Goal: Find specific page/section: Find specific page/section

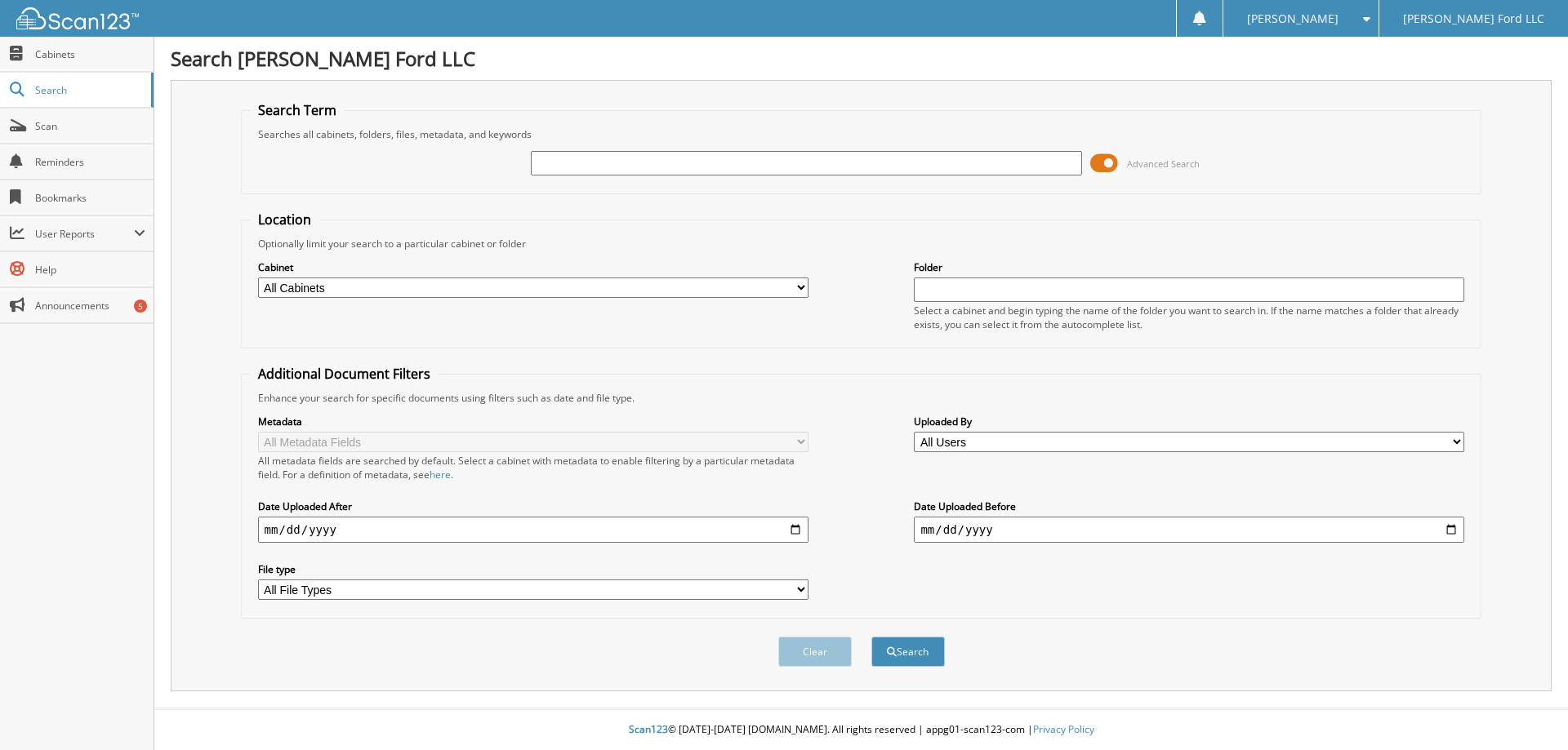
click at [716, 166] on input "text" at bounding box center [805, 163] width 551 height 24
type input "ROMANS"
click at [871, 637] on button "Search" at bounding box center [908, 651] width 74 height 30
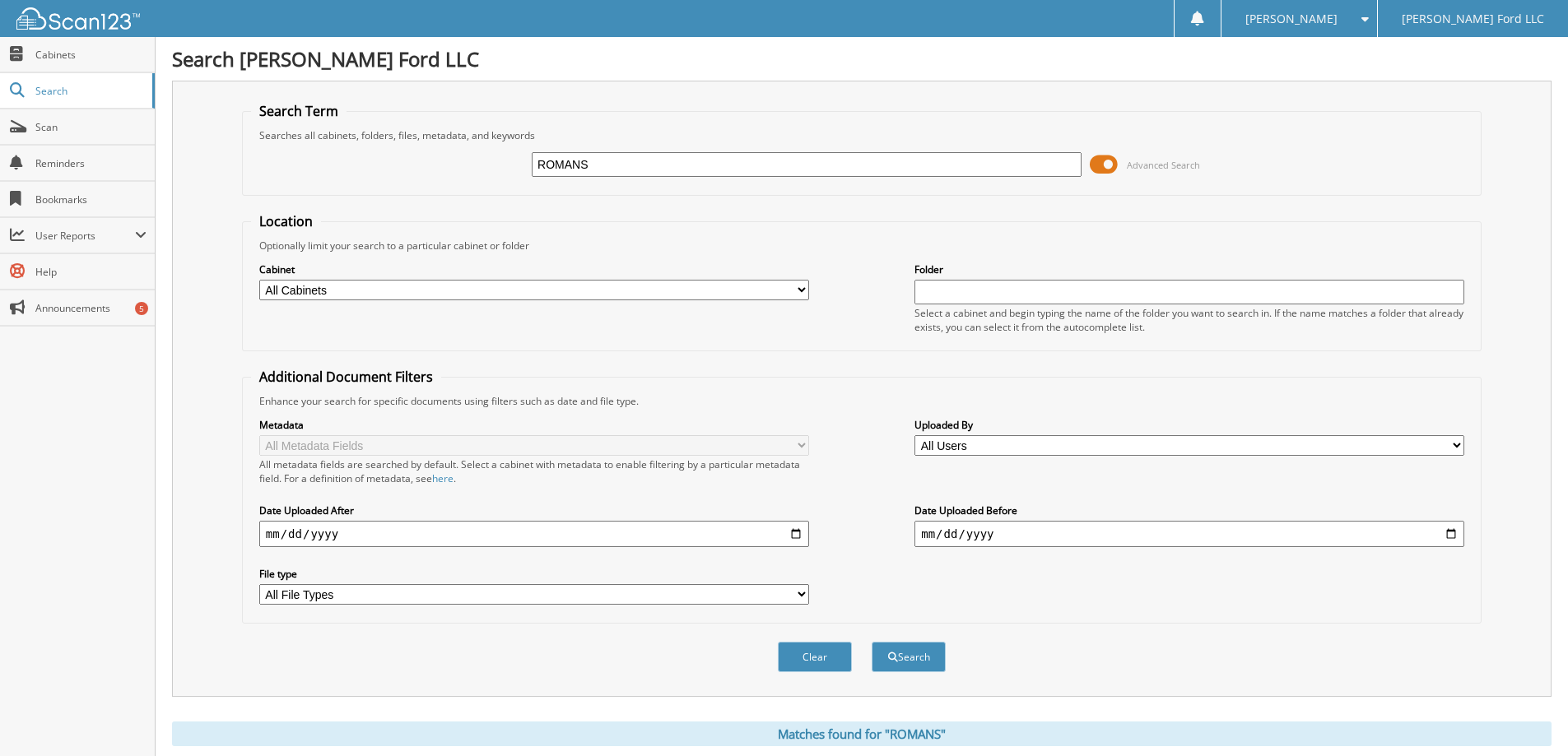
click at [1108, 164] on span at bounding box center [1104, 164] width 28 height 24
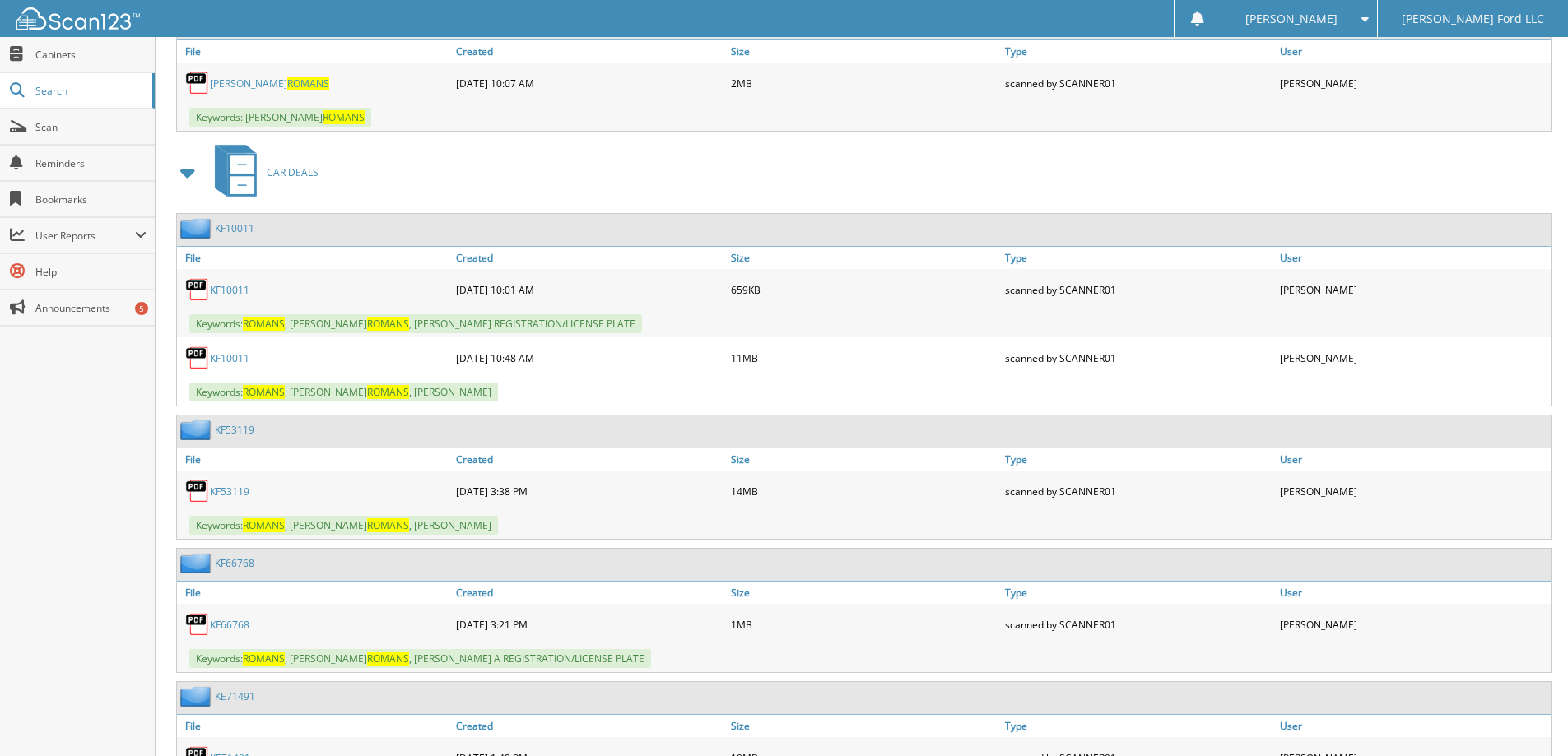
scroll to position [412, 0]
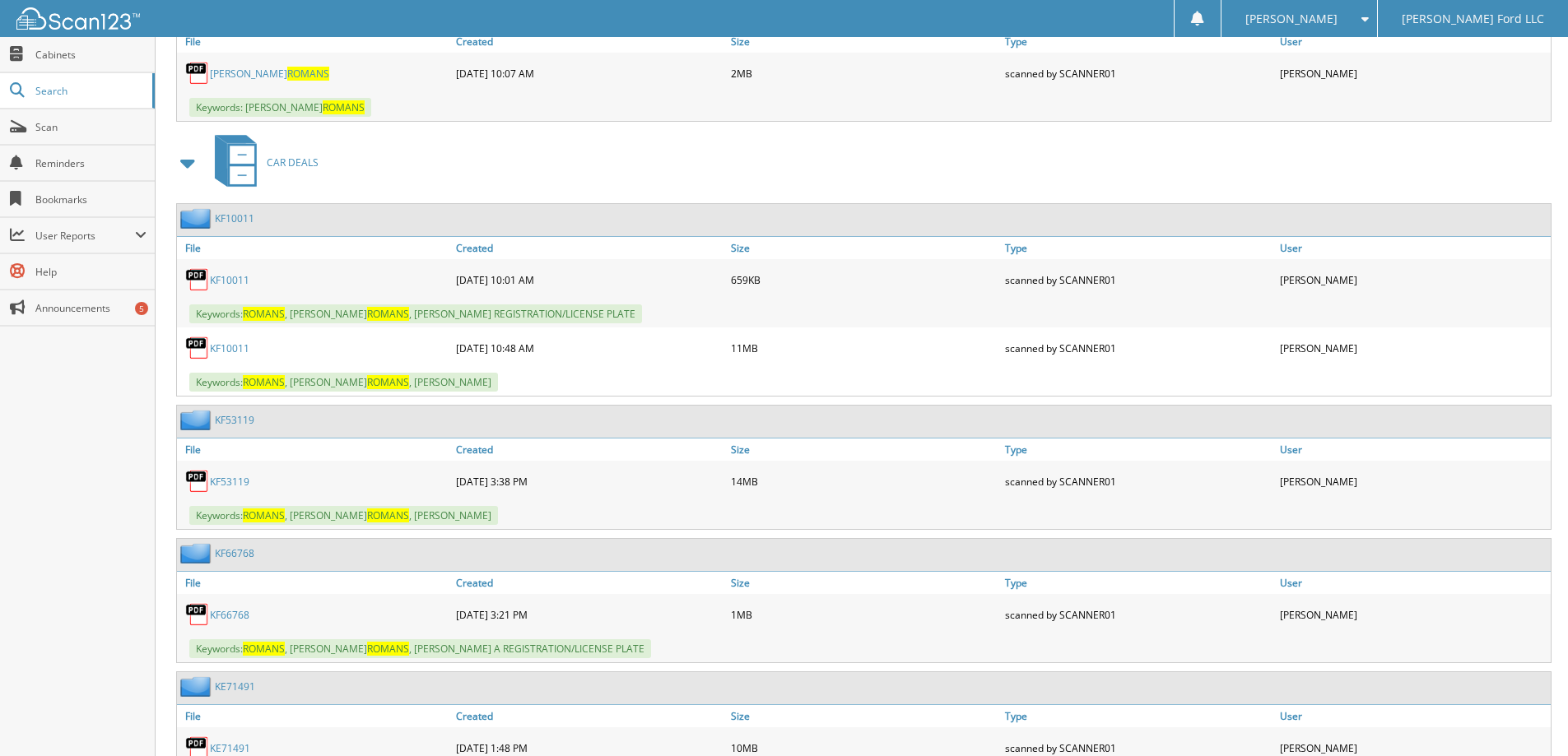
click at [232, 486] on link "KF53119" at bounding box center [229, 482] width 39 height 14
